Goal: Find specific page/section: Find specific page/section

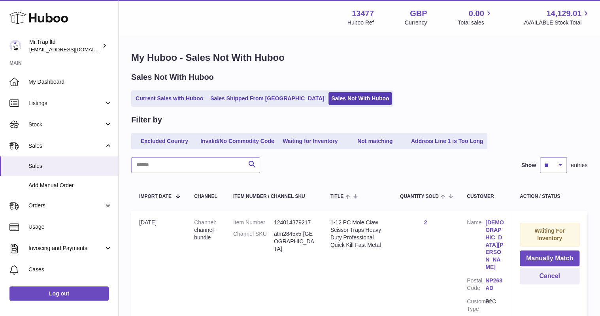
click at [44, 17] on use at bounding box center [38, 18] width 59 height 12
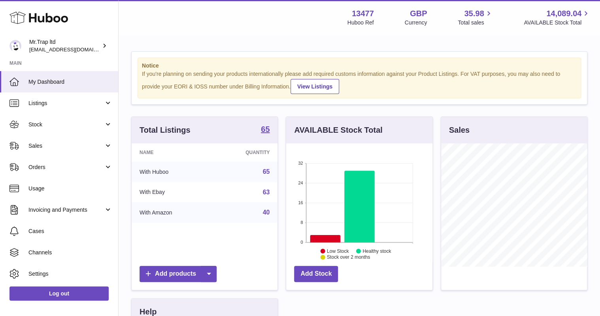
scroll to position [123, 146]
click at [56, 150] on link "Sales" at bounding box center [59, 145] width 118 height 21
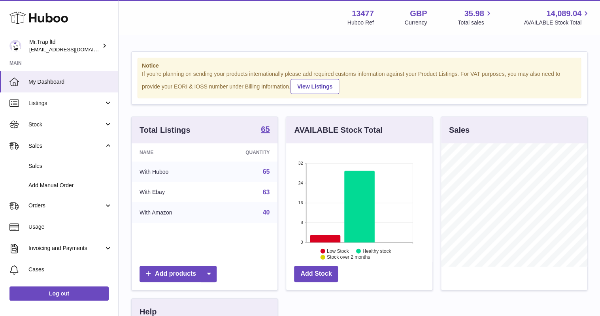
click at [73, 171] on link "Sales" at bounding box center [59, 166] width 118 height 19
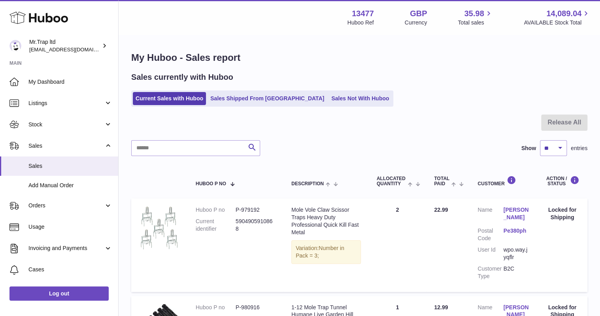
click at [326, 111] on div "My Huboo - Sales report Sales currently with Huboo Current Sales with Huboo Sal…" at bounding box center [360, 219] width 482 height 366
click at [329, 104] on link "Sales Not With Huboo" at bounding box center [360, 98] width 63 height 13
